Goal: Navigation & Orientation: Find specific page/section

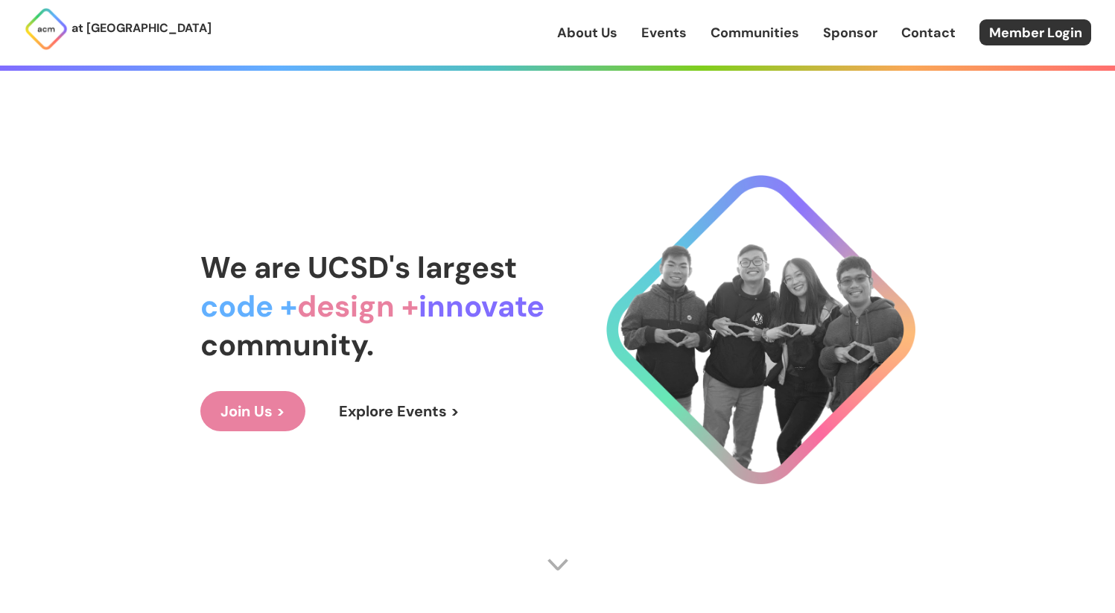
click at [617, 28] on link "About Us" at bounding box center [587, 32] width 60 height 19
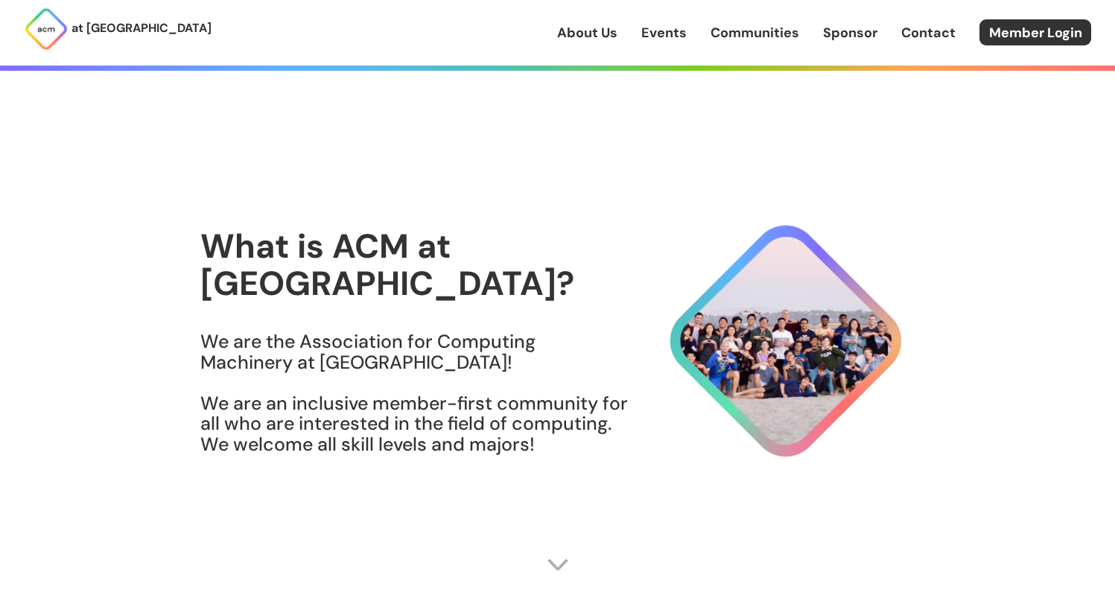
click at [653, 31] on link "Events" at bounding box center [663, 32] width 45 height 19
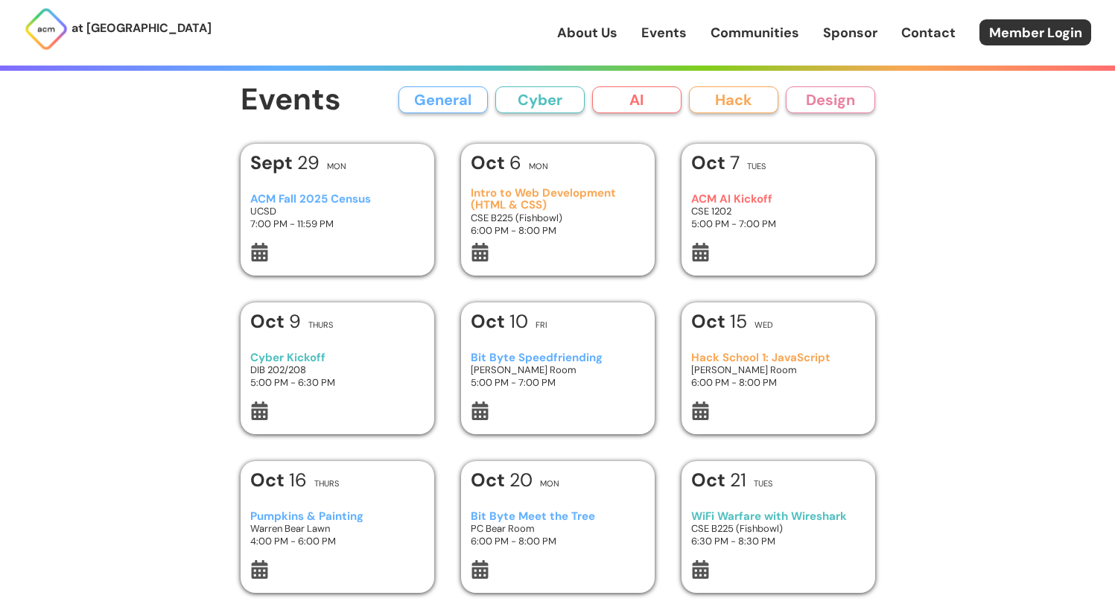
click at [720, 29] on link "Communities" at bounding box center [754, 32] width 89 height 19
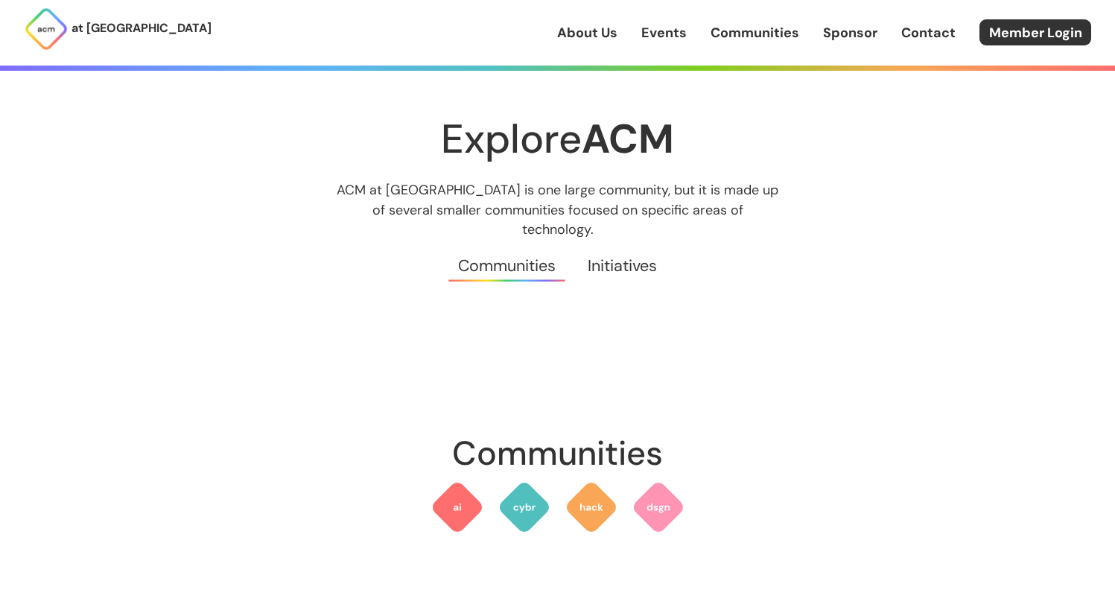
click at [826, 31] on link "Sponsor" at bounding box center [850, 32] width 54 height 19
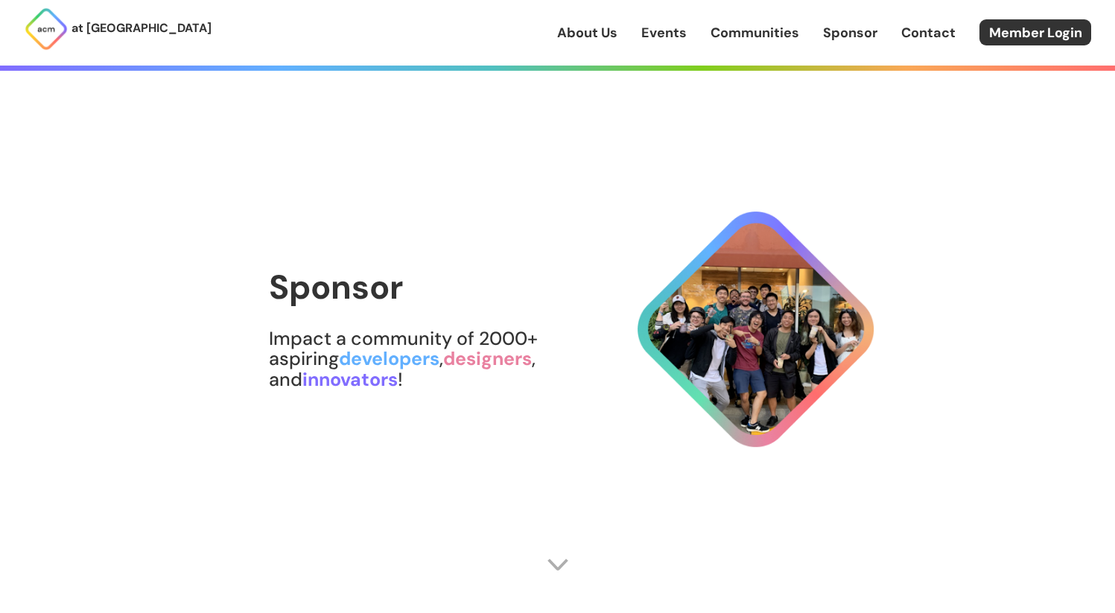
click at [900, 28] on div "About Us Events Communities Sponsor Contact Member Login" at bounding box center [836, 32] width 558 height 26
click at [916, 27] on link "Contact" at bounding box center [928, 32] width 54 height 19
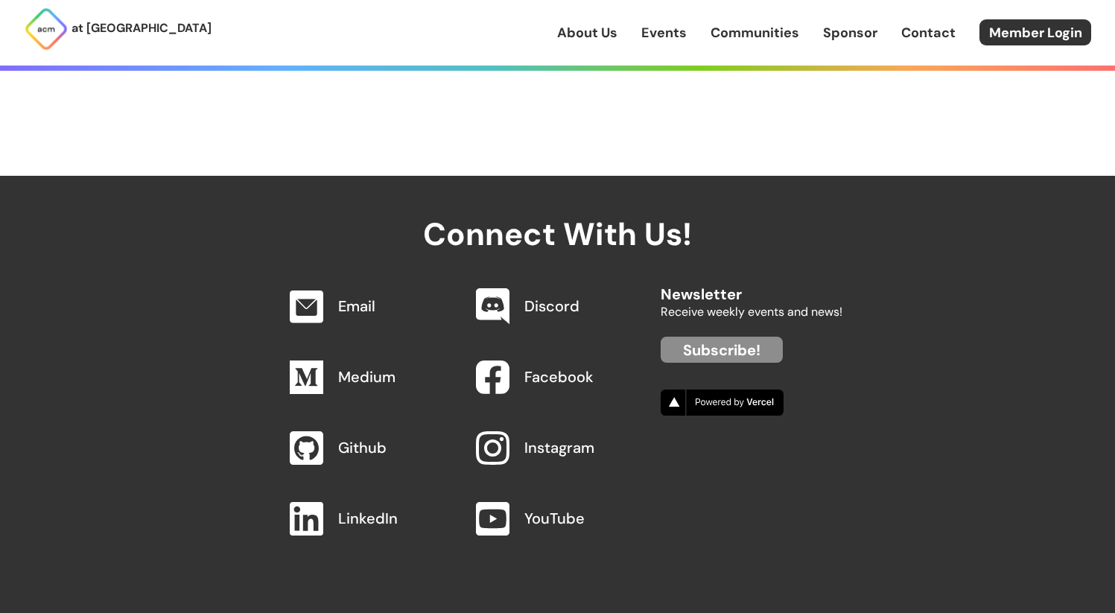
scroll to position [1450, 0]
click at [681, 53] on div "at [GEOGRAPHIC_DATA] About Us Events Communities Sponsor Contact Member Login" at bounding box center [557, 33] width 1115 height 66
click at [596, 33] on link "About Us" at bounding box center [587, 32] width 60 height 19
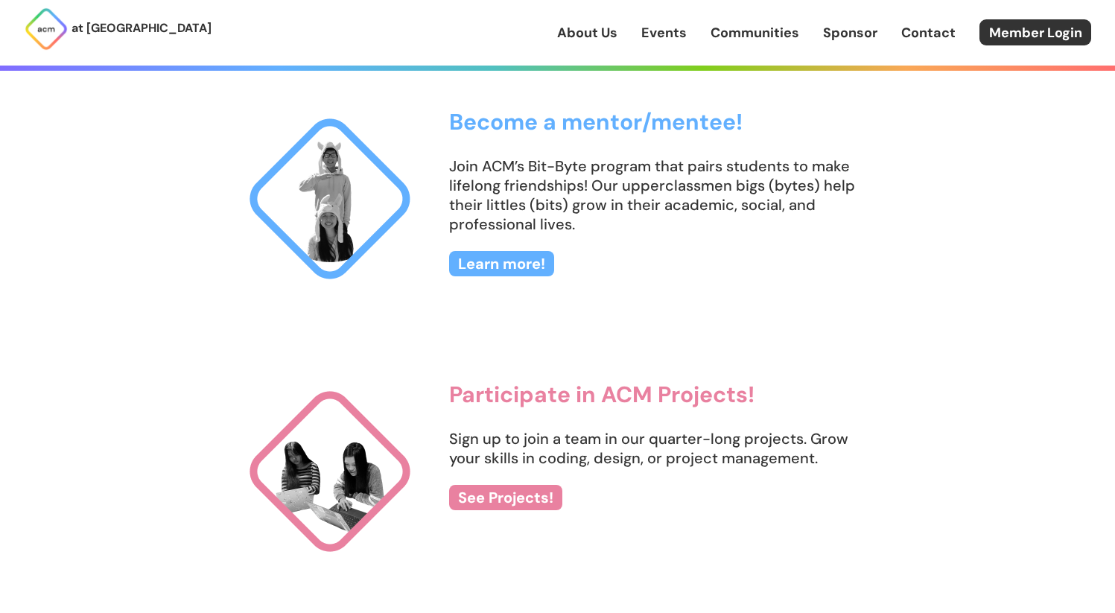
scroll to position [2203, 0]
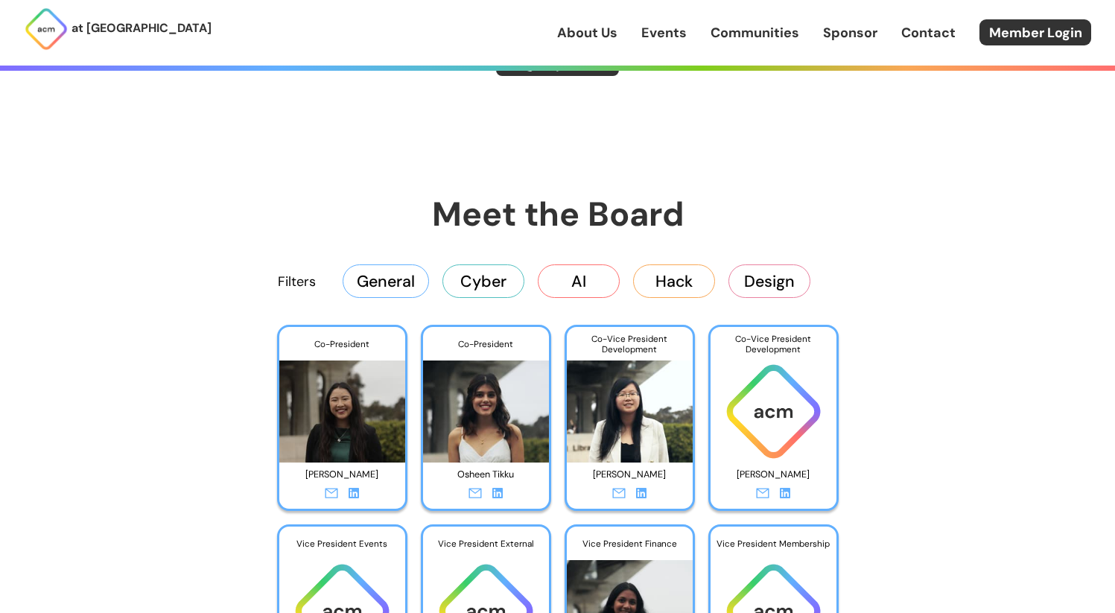
click at [352, 495] on icon at bounding box center [353, 493] width 10 height 10
